Goal: Information Seeking & Learning: Learn about a topic

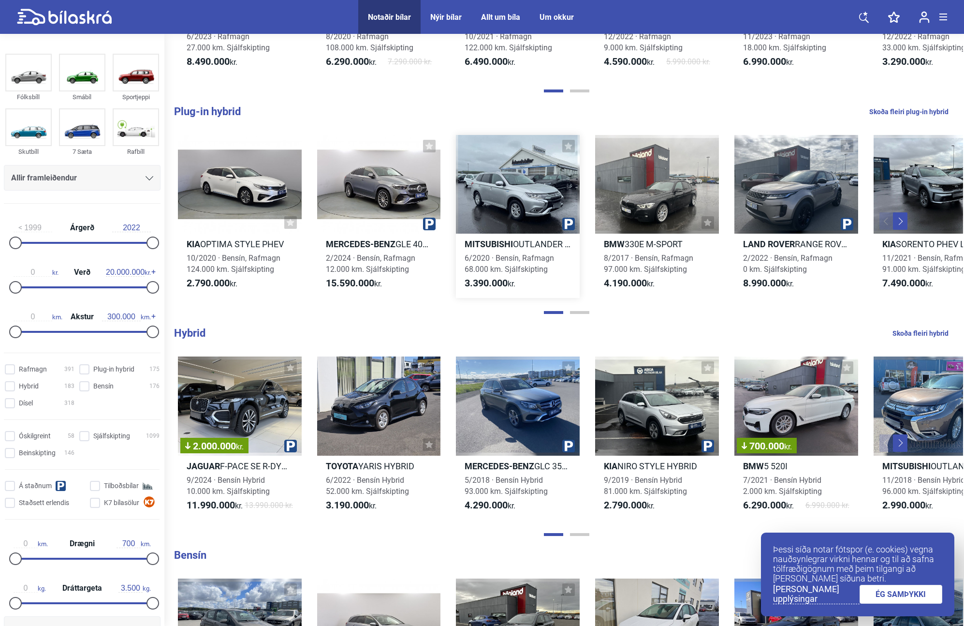
scroll to position [455, 0]
click at [765, 186] on div at bounding box center [796, 183] width 124 height 99
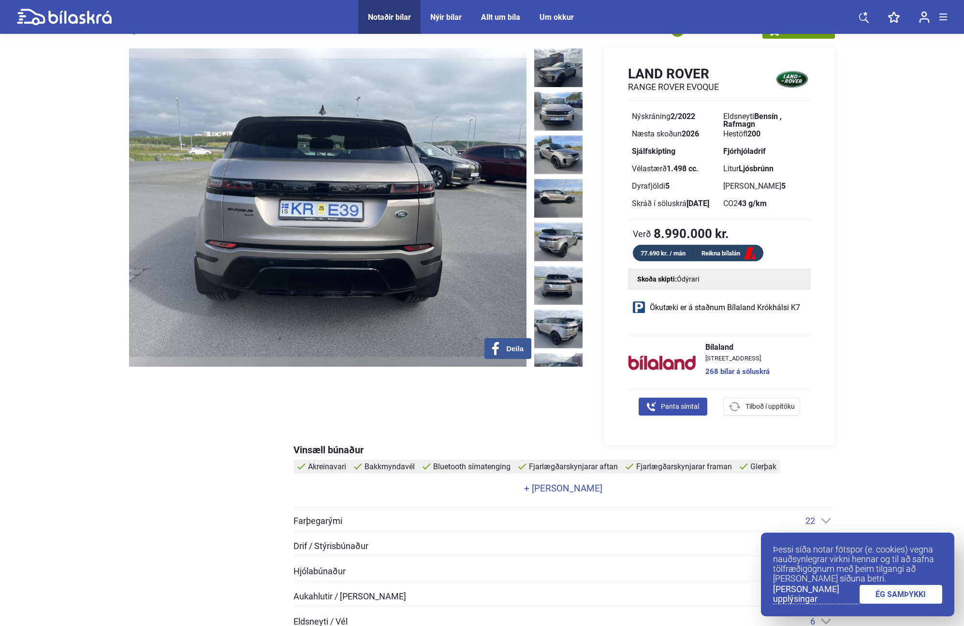
scroll to position [26, 0]
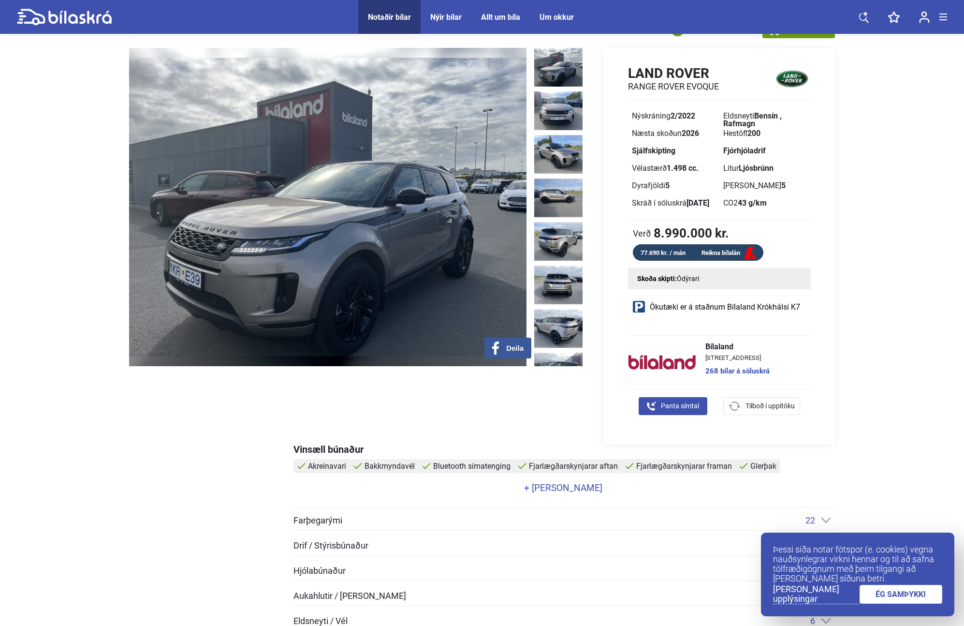
click at [559, 74] on img at bounding box center [558, 67] width 48 height 39
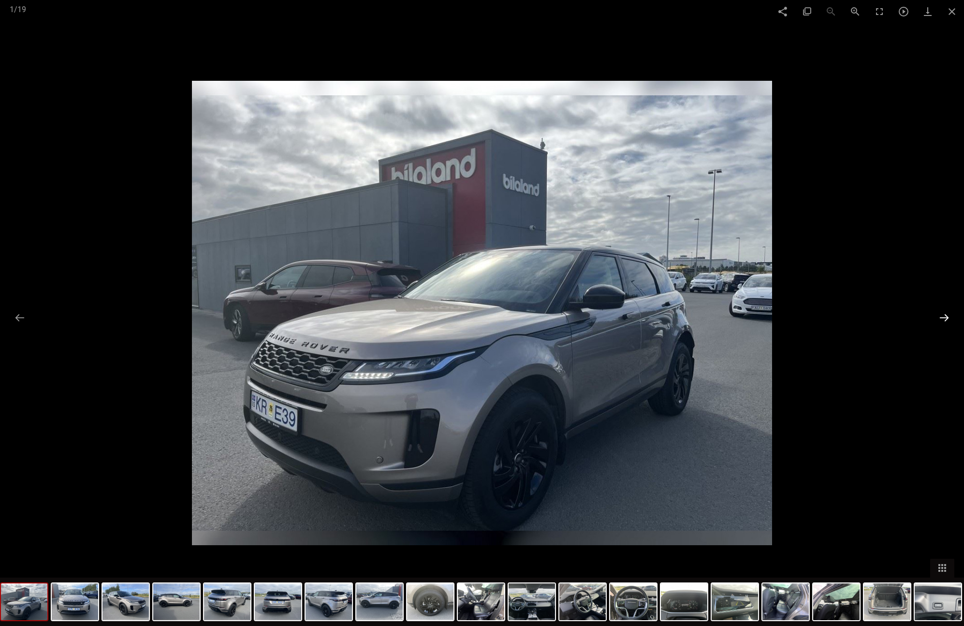
click at [940, 317] on button at bounding box center [944, 317] width 20 height 19
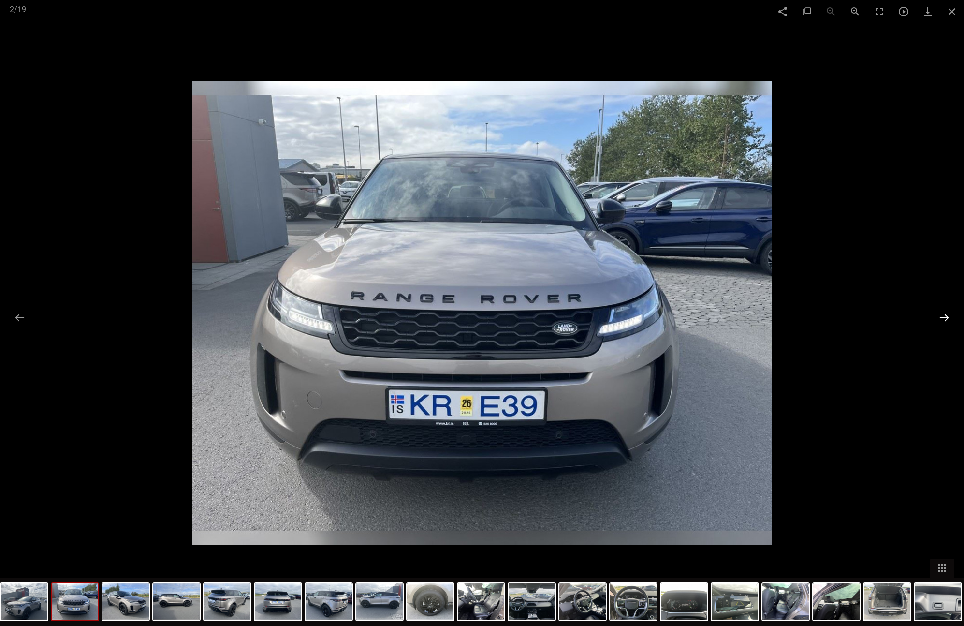
click at [940, 317] on button at bounding box center [944, 317] width 20 height 19
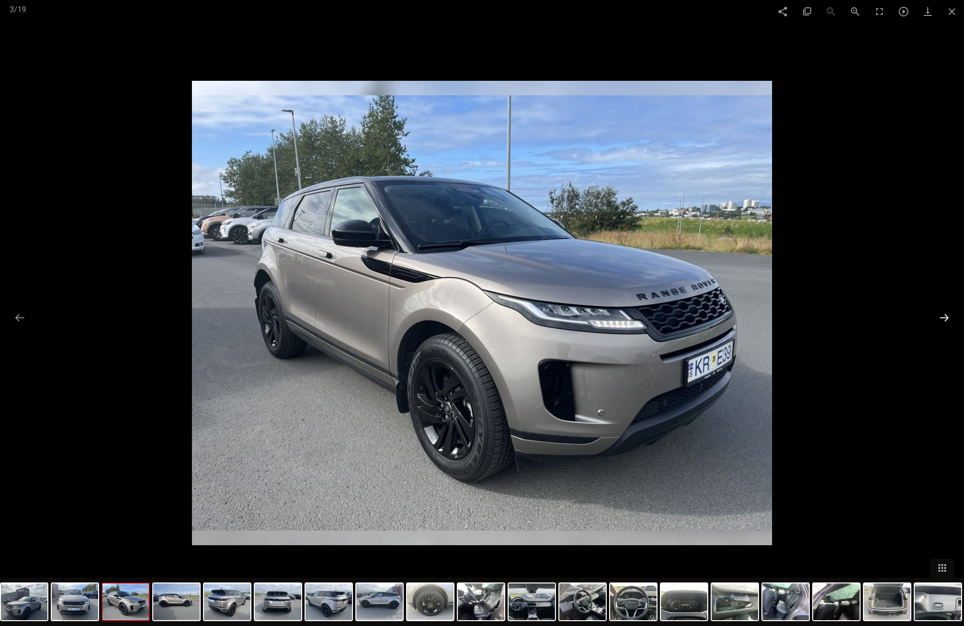
click at [940, 317] on button at bounding box center [944, 317] width 20 height 19
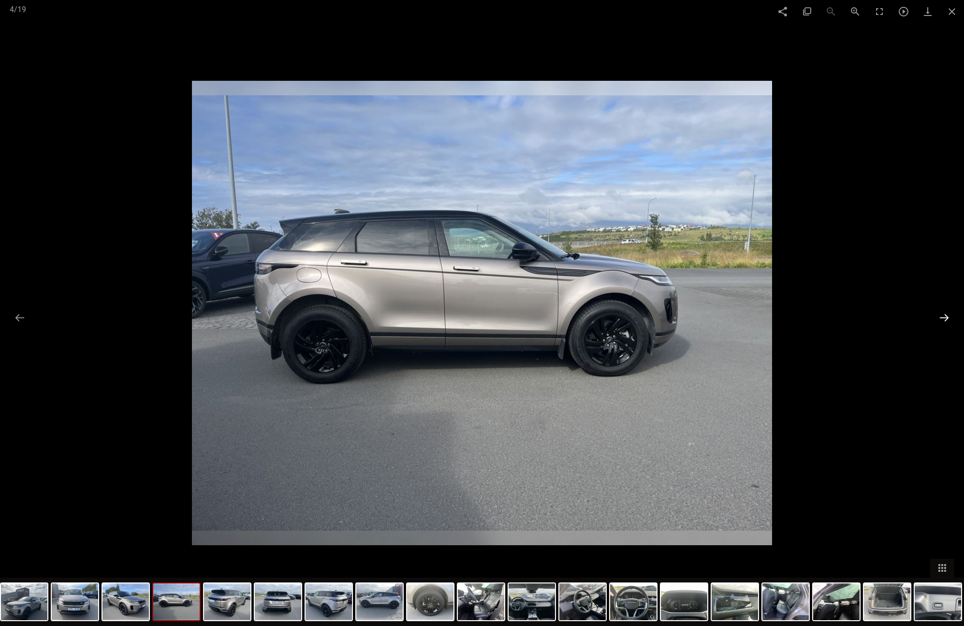
click at [940, 317] on button at bounding box center [944, 317] width 20 height 19
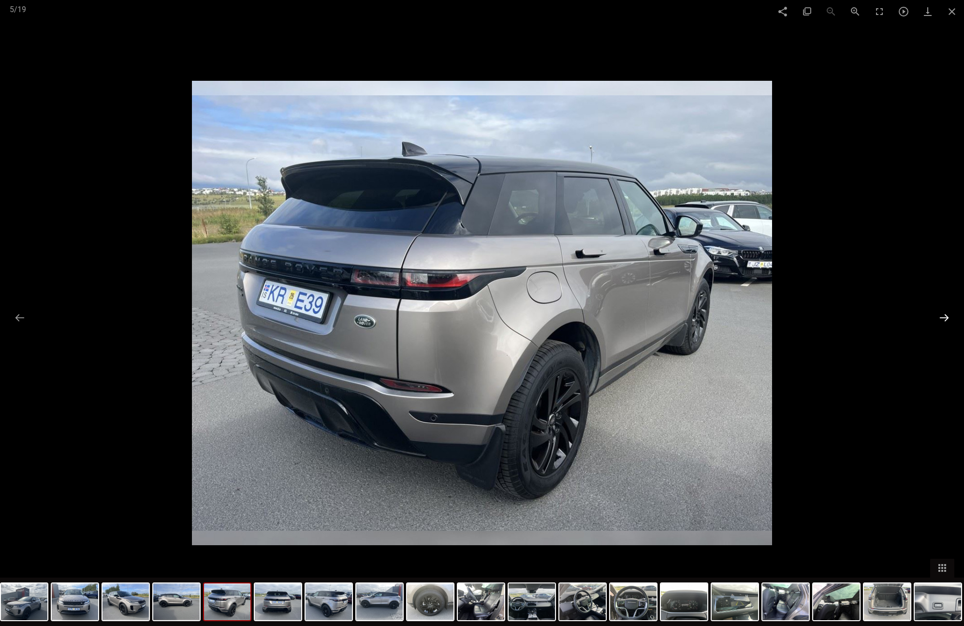
click at [940, 317] on button at bounding box center [944, 317] width 20 height 19
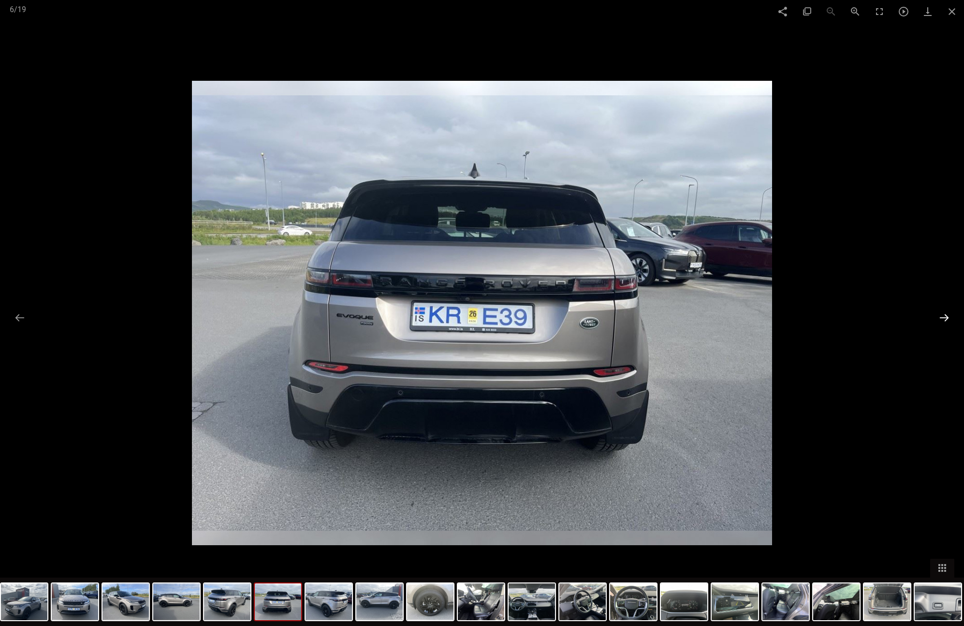
click at [940, 317] on button at bounding box center [944, 317] width 20 height 19
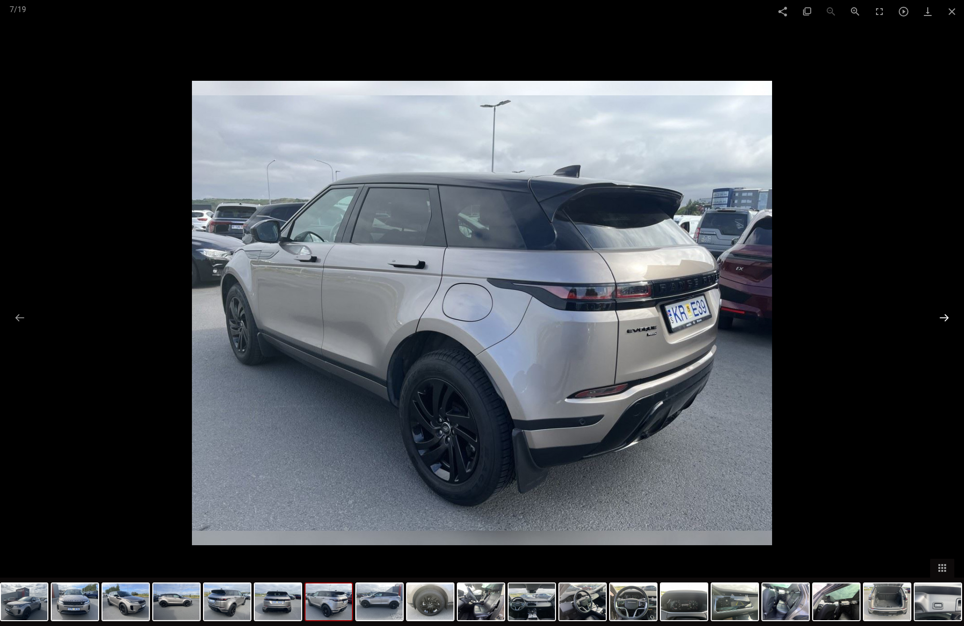
click at [940, 317] on button at bounding box center [944, 317] width 20 height 19
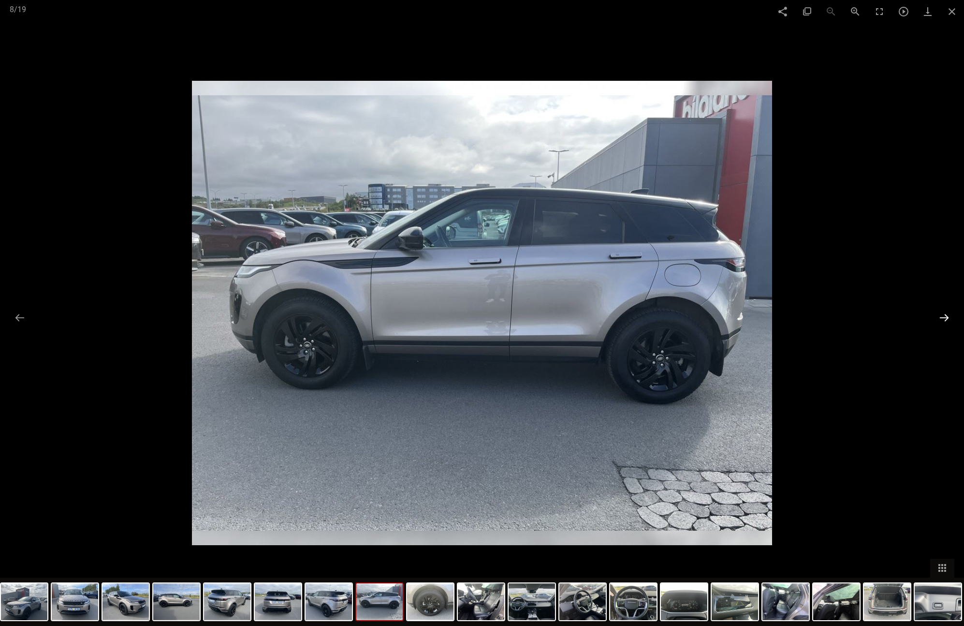
click at [940, 317] on button at bounding box center [944, 317] width 20 height 19
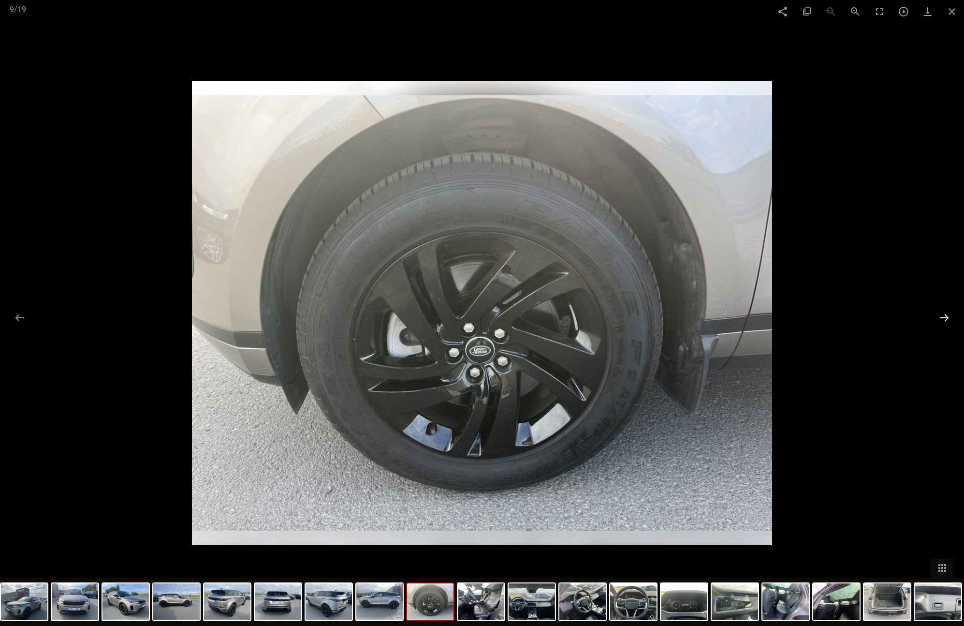
click at [940, 317] on button at bounding box center [944, 317] width 20 height 19
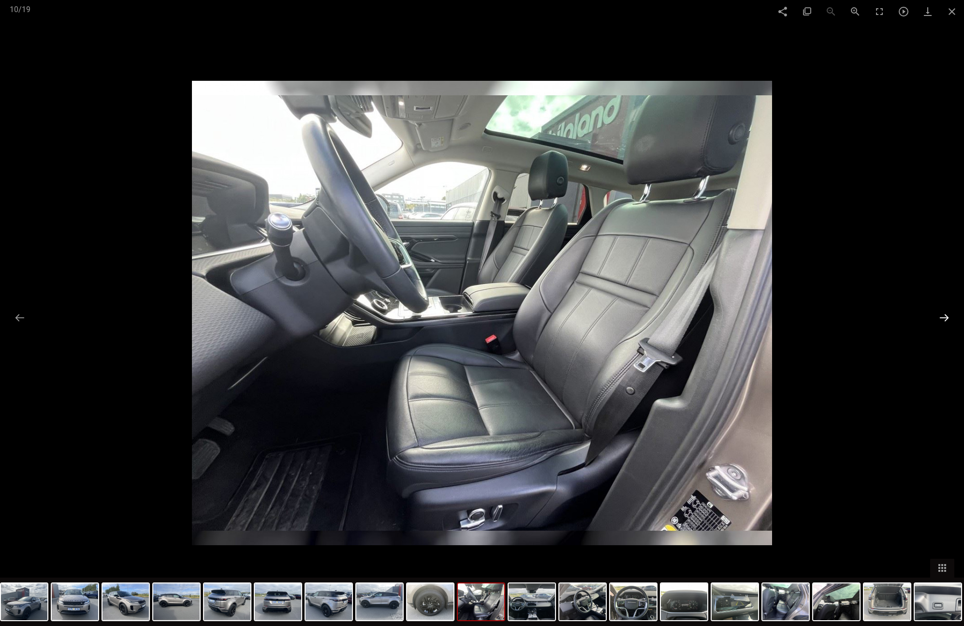
click at [940, 317] on button at bounding box center [944, 317] width 20 height 19
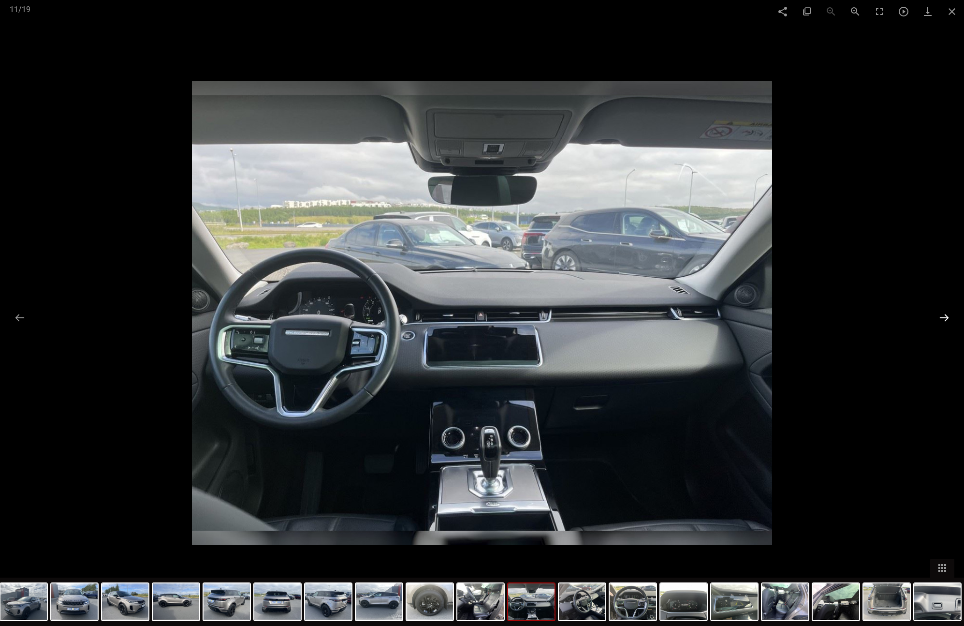
click at [940, 317] on button at bounding box center [944, 317] width 20 height 19
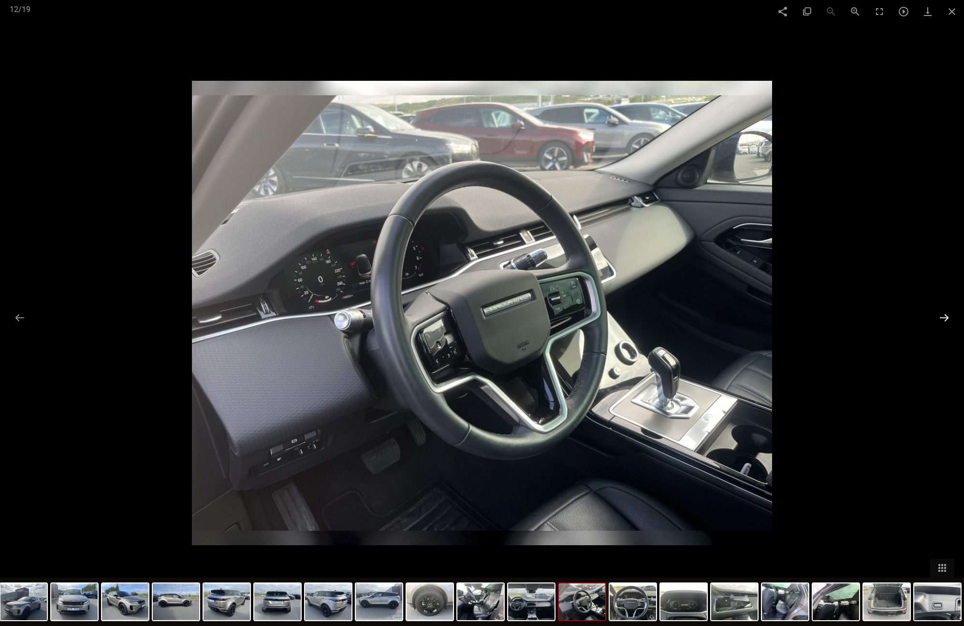
click at [940, 317] on button at bounding box center [944, 317] width 20 height 19
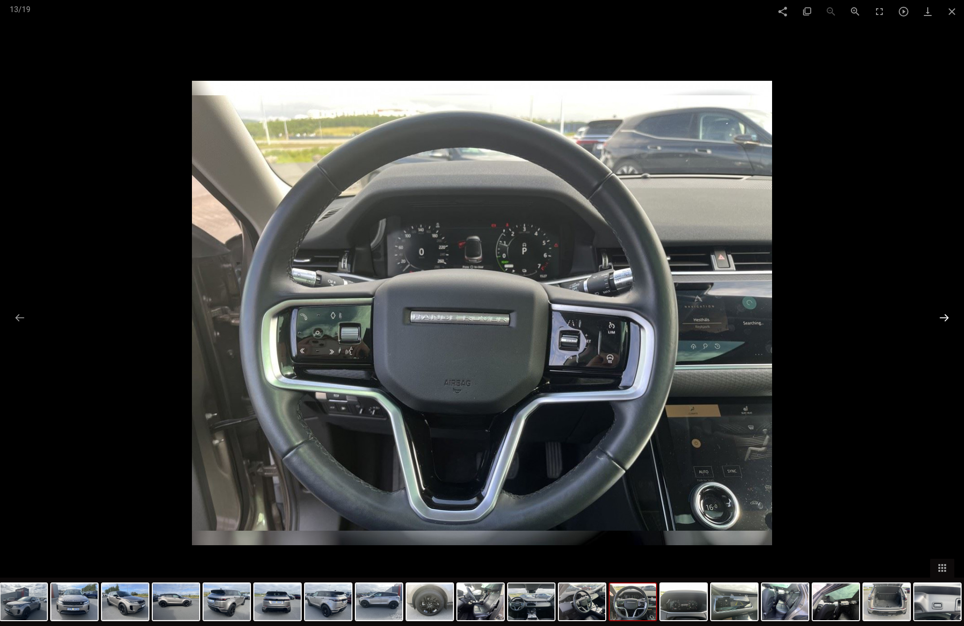
click at [940, 317] on button at bounding box center [944, 317] width 20 height 19
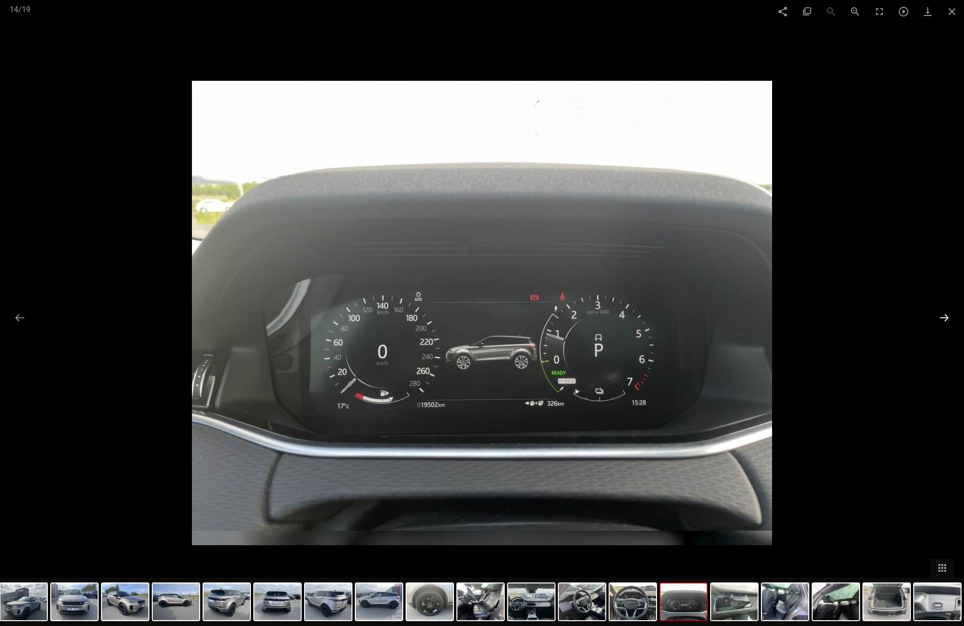
click at [939, 316] on button at bounding box center [944, 317] width 20 height 19
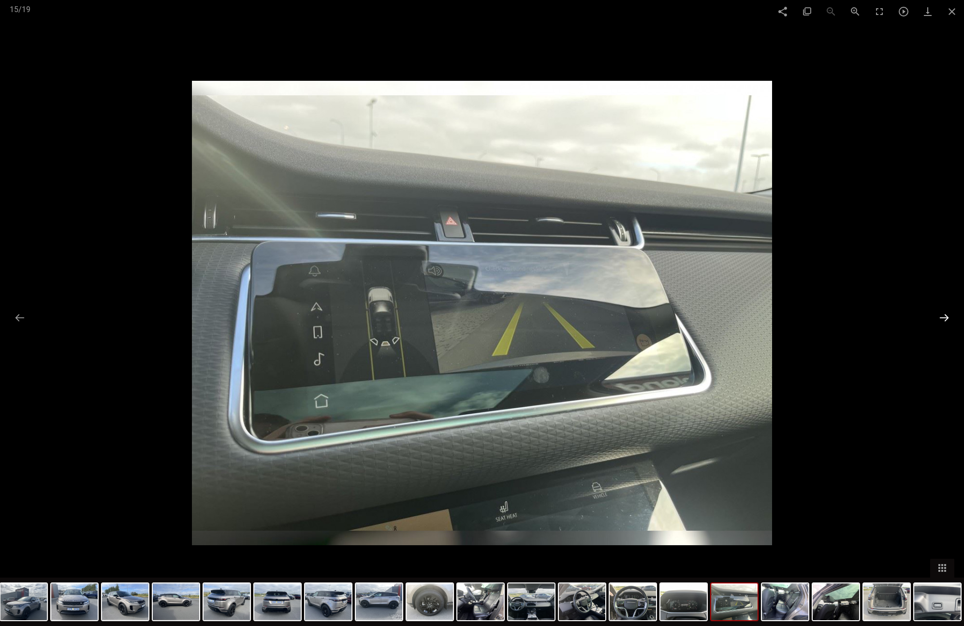
click at [937, 316] on button at bounding box center [944, 317] width 20 height 19
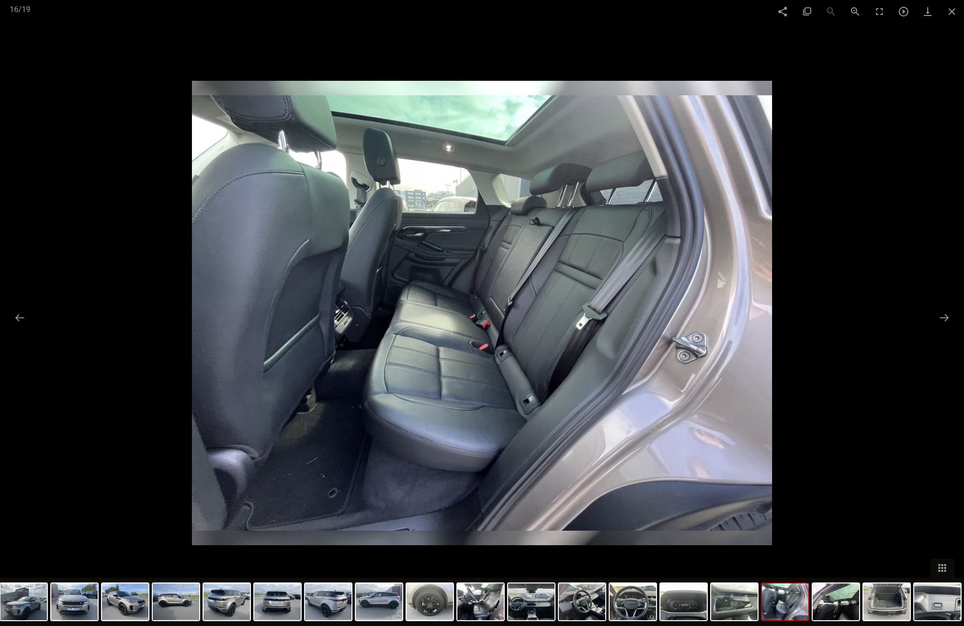
scroll to position [455, 0]
